Goal: Navigation & Orientation: Find specific page/section

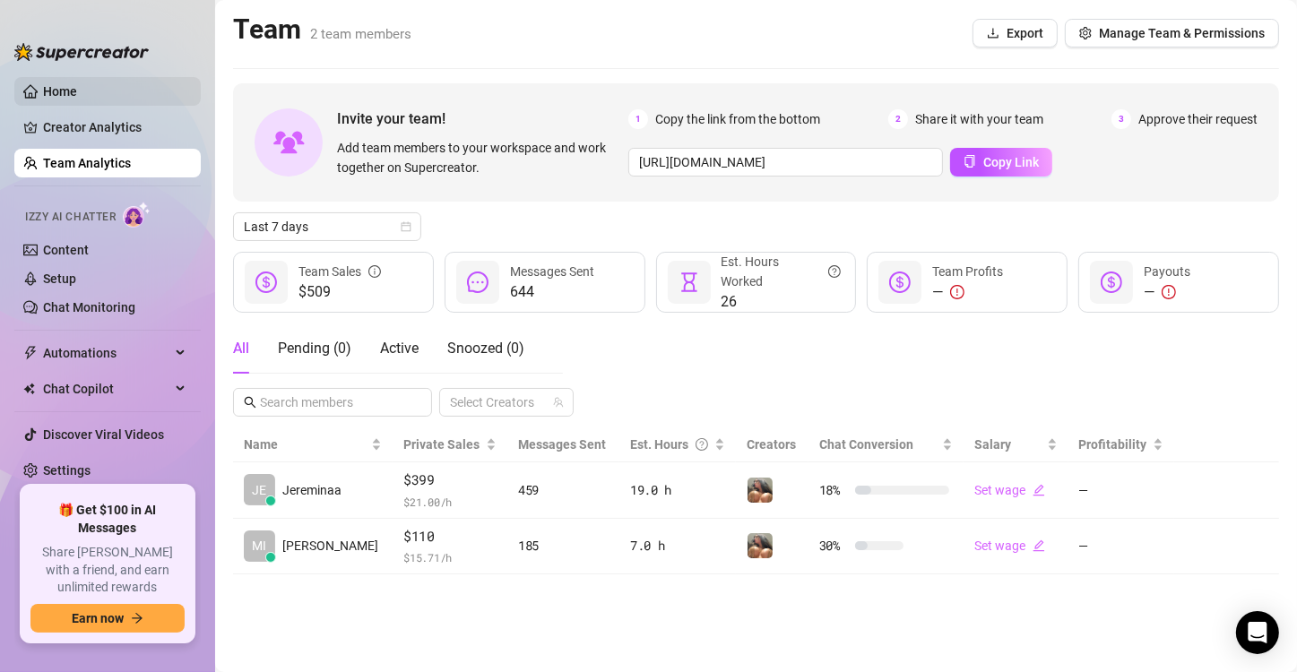
click at [77, 84] on link "Home" at bounding box center [60, 91] width 34 height 14
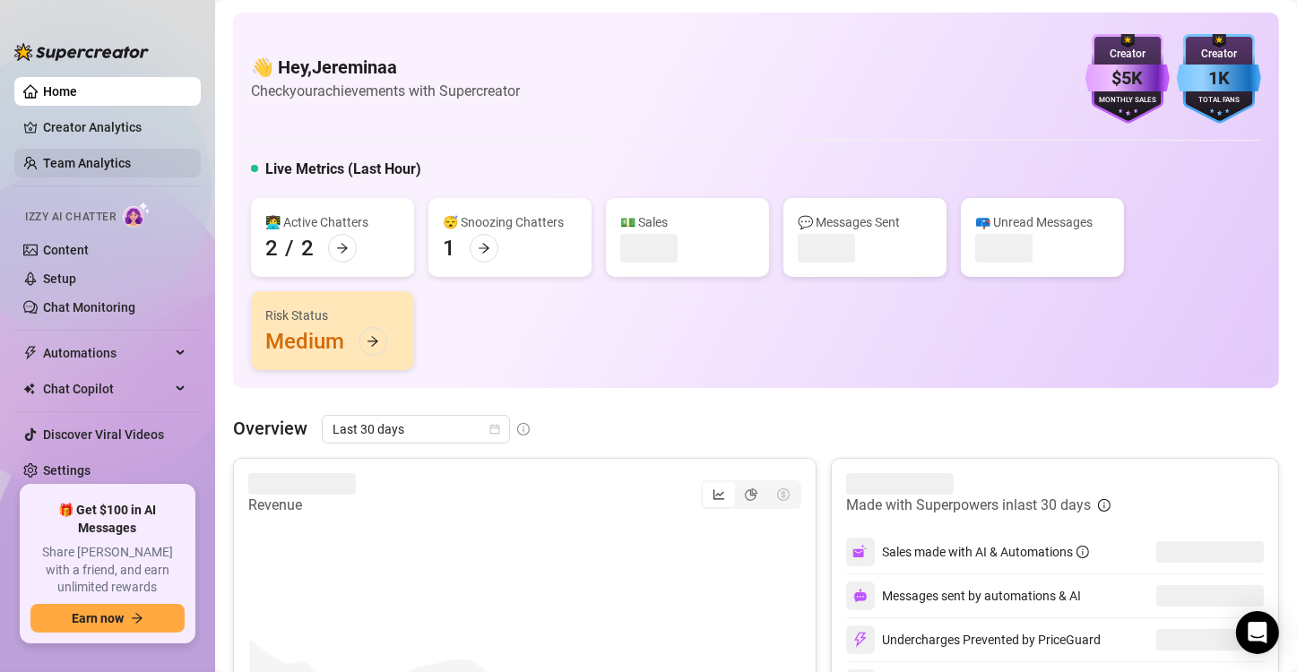
click at [94, 168] on link "Team Analytics" at bounding box center [87, 163] width 88 height 14
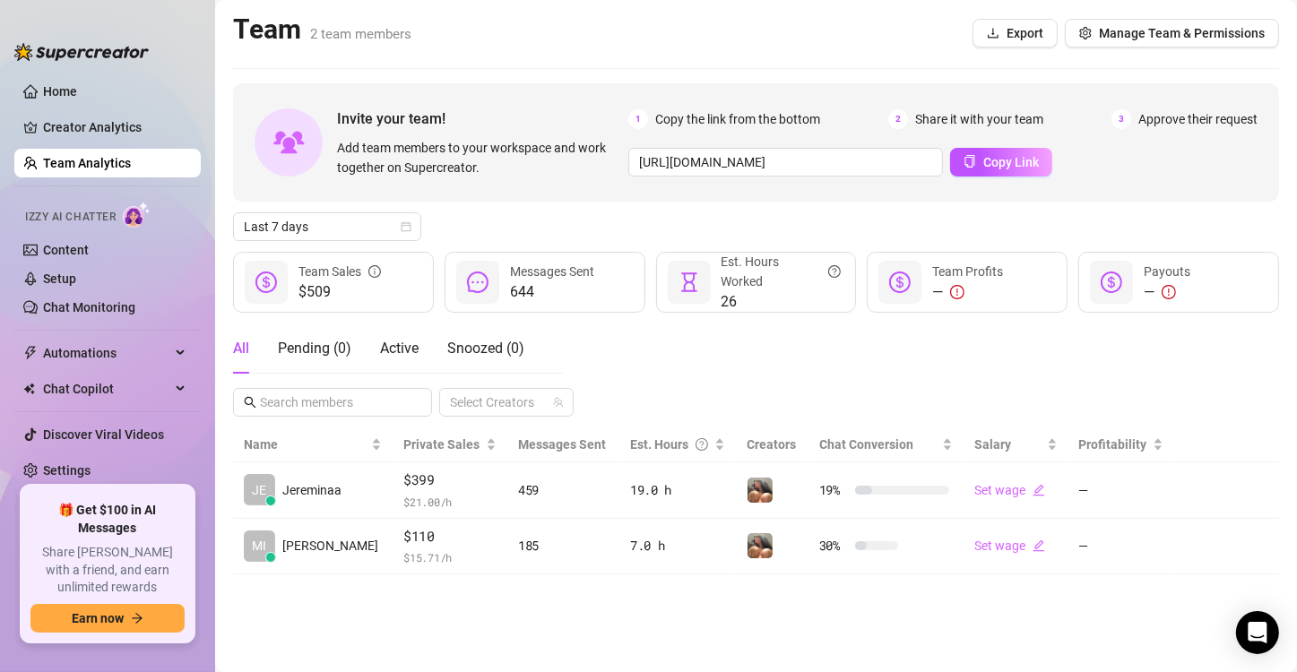
click at [114, 107] on ul "Home Creator Analytics Team Analytics Izzy AI Chatter Content Setup Chat Monito…" at bounding box center [107, 274] width 186 height 409
click at [114, 129] on link "Creator Analytics" at bounding box center [114, 127] width 143 height 29
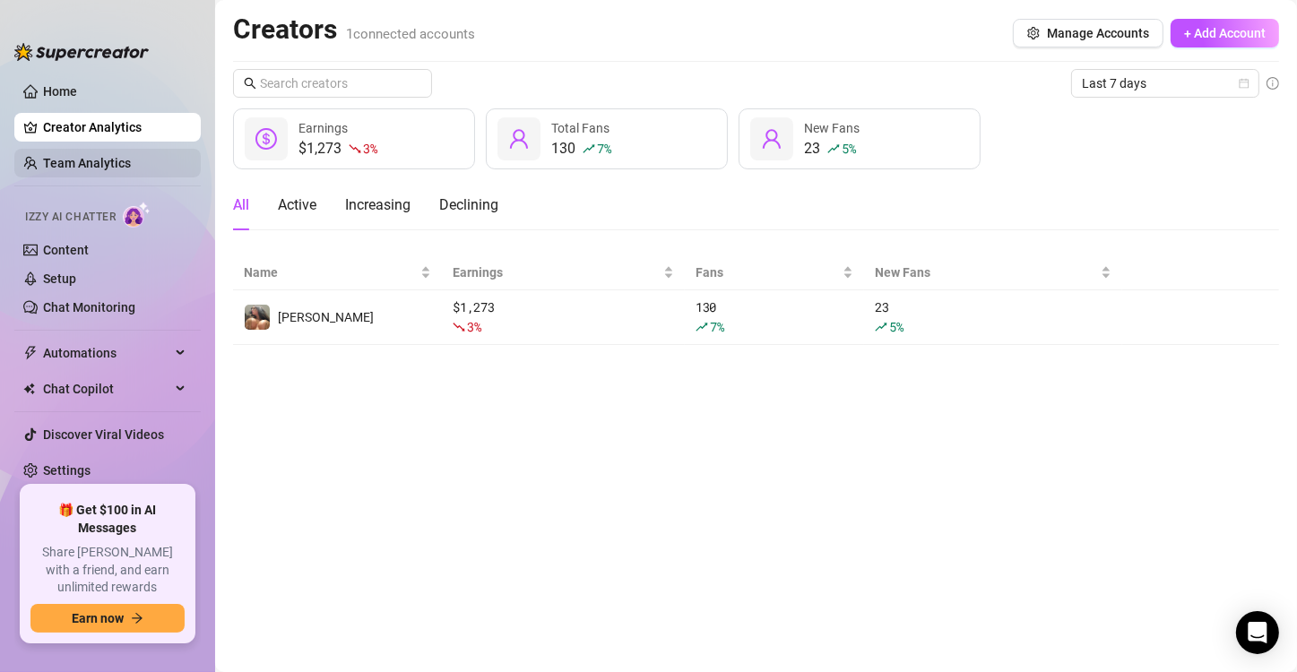
click at [96, 161] on link "Team Analytics" at bounding box center [87, 163] width 88 height 14
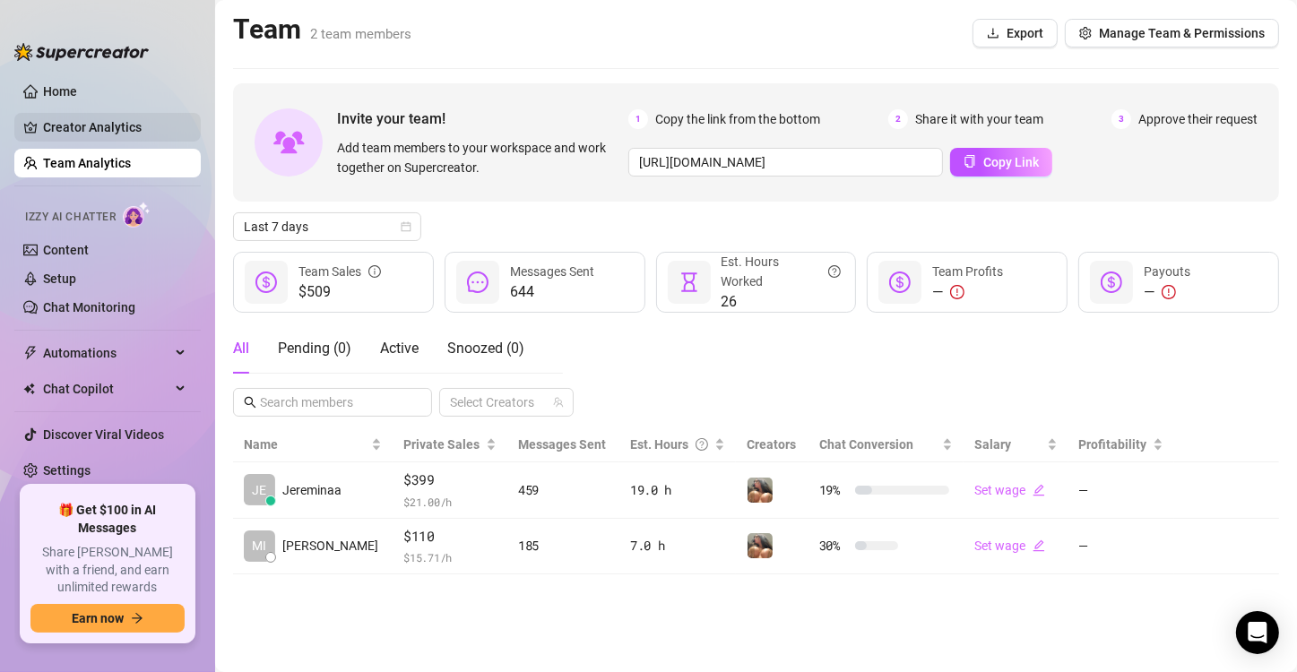
click at [66, 119] on link "Creator Analytics" at bounding box center [114, 127] width 143 height 29
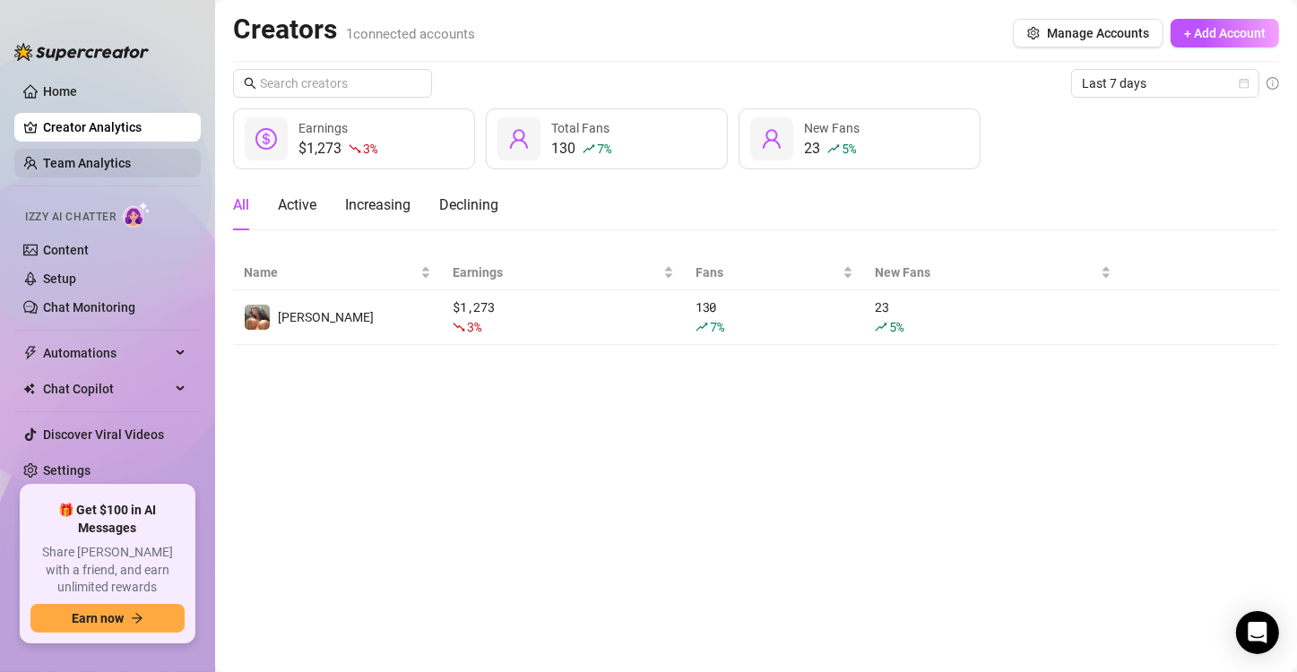
click at [75, 170] on link "Team Analytics" at bounding box center [87, 163] width 88 height 14
